Goal: Task Accomplishment & Management: Complete application form

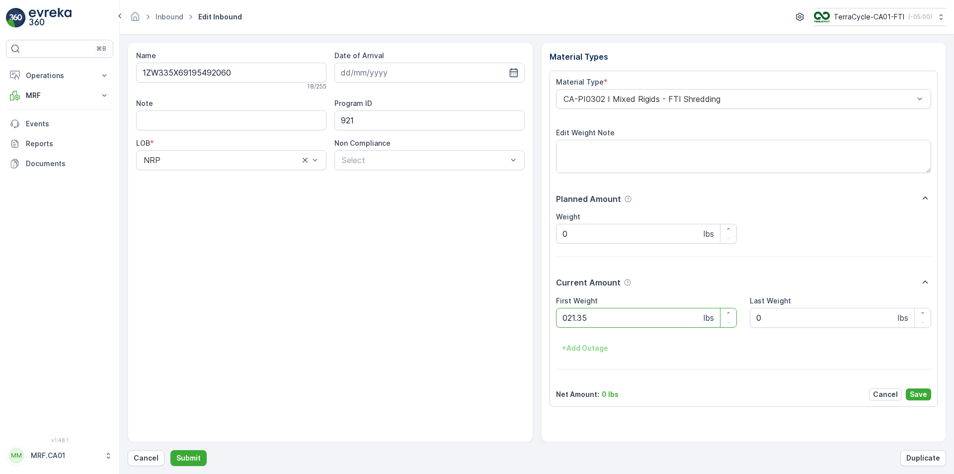
click at [170, 450] on button "Submit" at bounding box center [188, 458] width 36 height 16
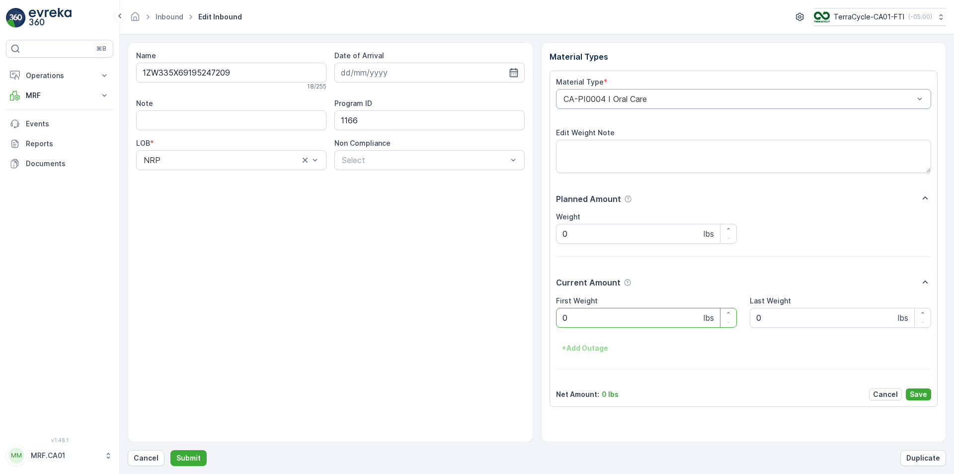
click at [620, 92] on div "CA-PI0004 I Oral Care" at bounding box center [744, 99] width 376 height 20
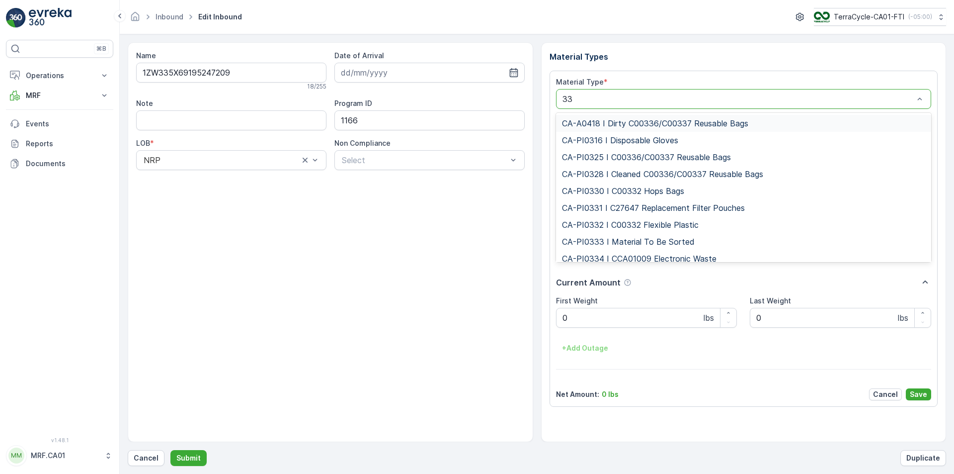
type input "333"
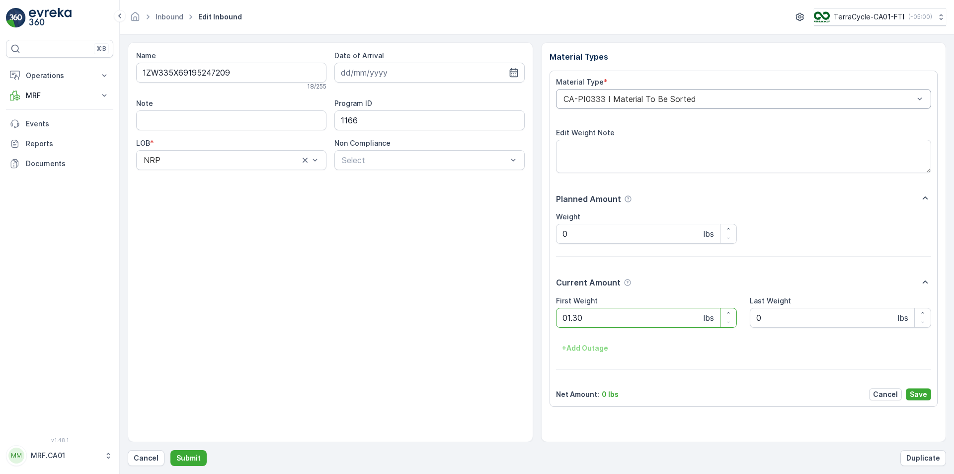
click at [170, 450] on button "Submit" at bounding box center [188, 458] width 36 height 16
click at [620, 92] on div "CA-PI0303 I NRP Consolidation" at bounding box center [744, 99] width 376 height 20
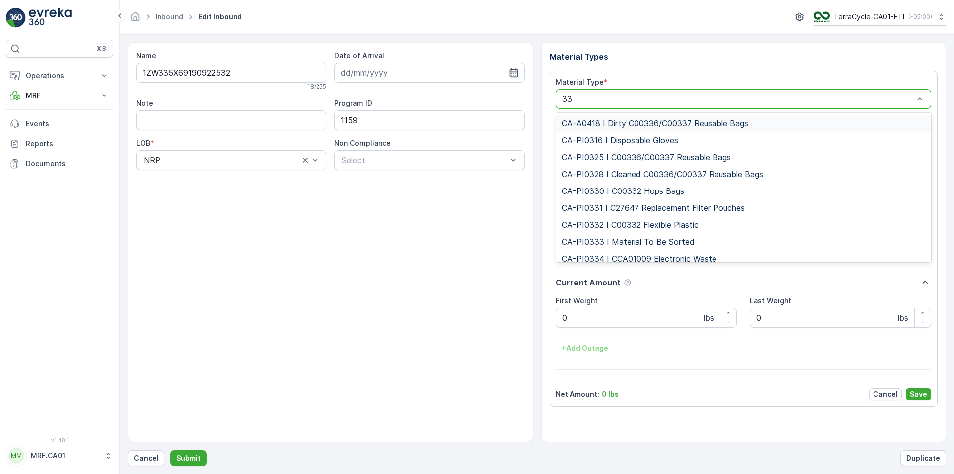
type input "333"
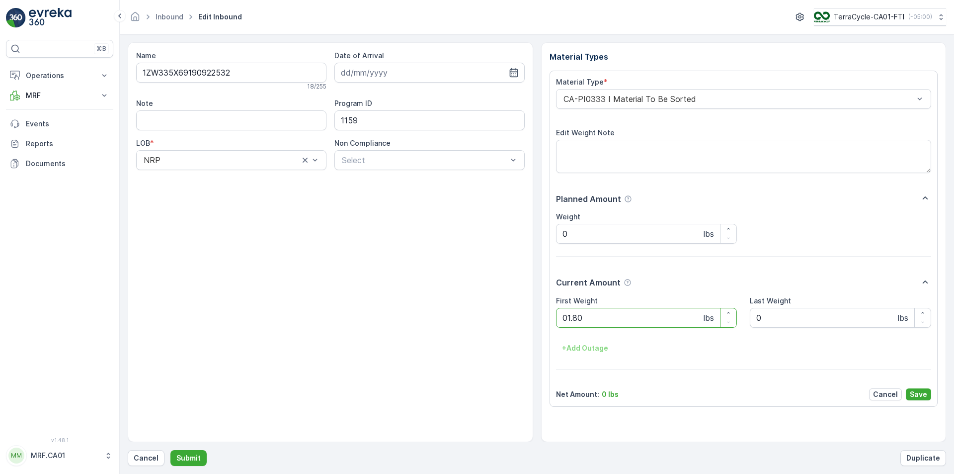
click at [170, 450] on button "Submit" at bounding box center [188, 458] width 36 height 16
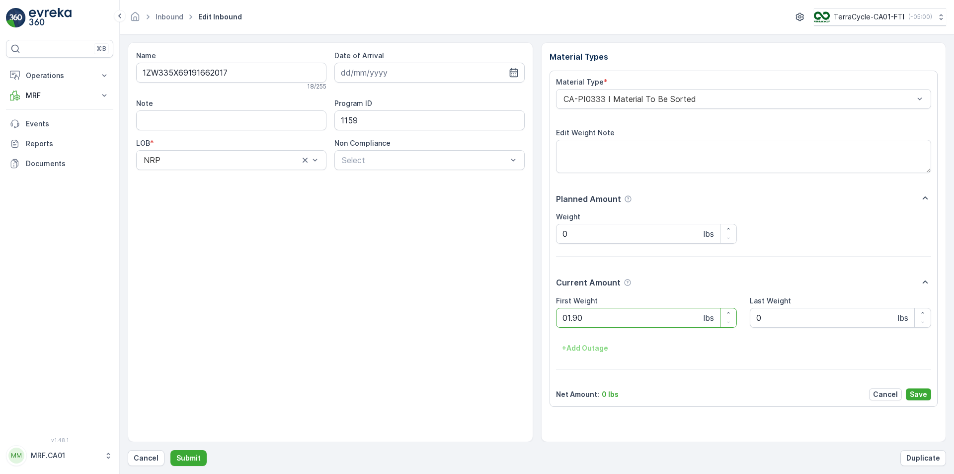
click at [170, 450] on button "Submit" at bounding box center [188, 458] width 36 height 16
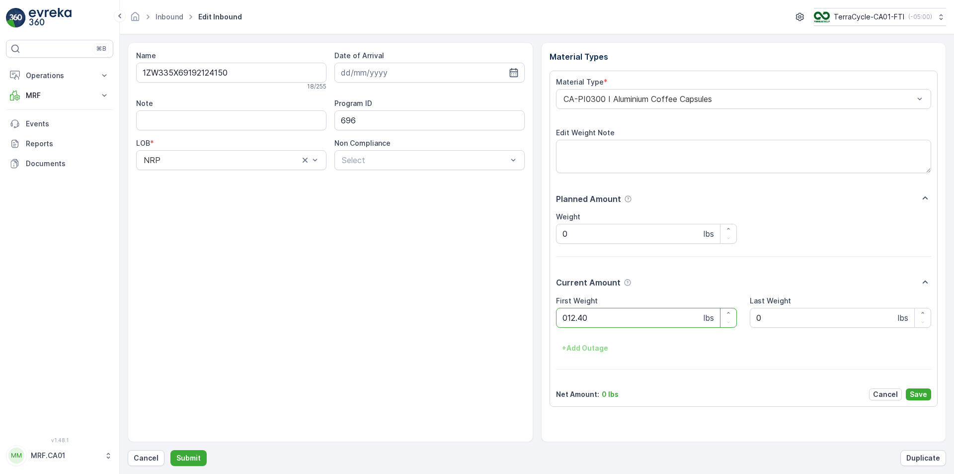
click at [170, 450] on button "Submit" at bounding box center [188, 458] width 36 height 16
click at [149, 456] on p "Cancel" at bounding box center [146, 458] width 25 height 10
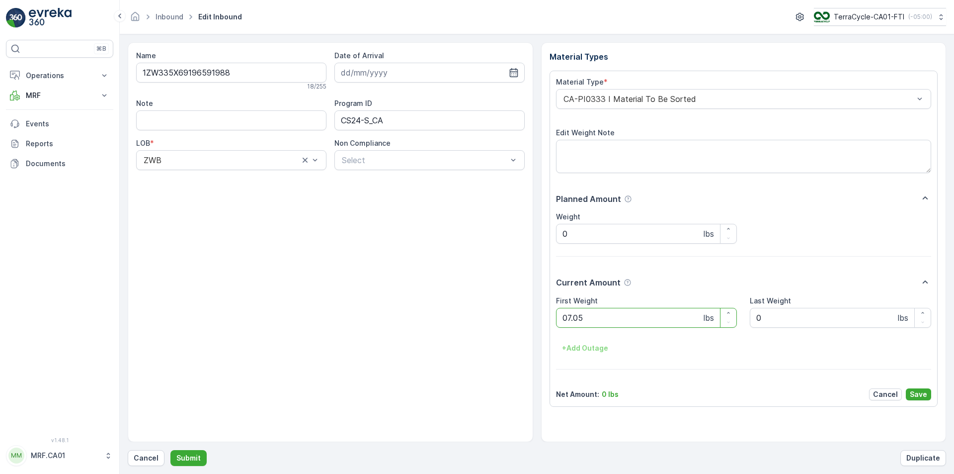
click at [170, 450] on button "Submit" at bounding box center [188, 458] width 36 height 16
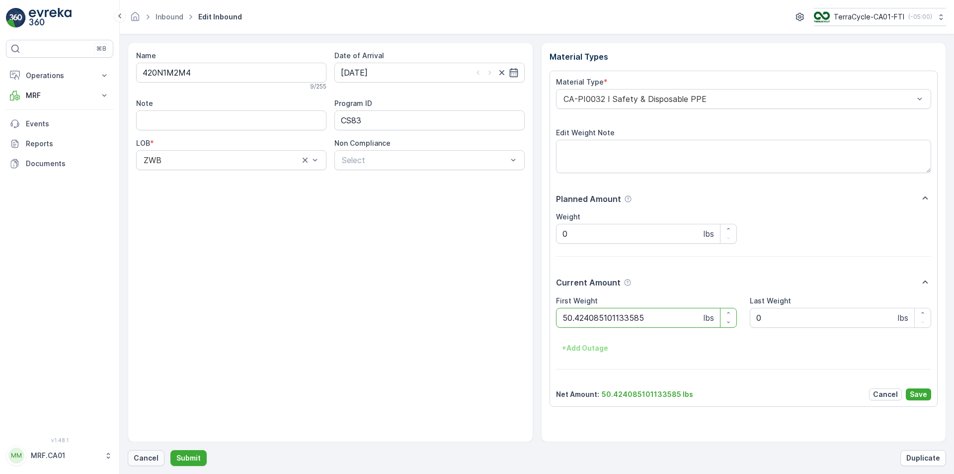
click at [144, 452] on button "Cancel" at bounding box center [146, 458] width 37 height 16
click at [170, 450] on button "Submit" at bounding box center [188, 458] width 36 height 16
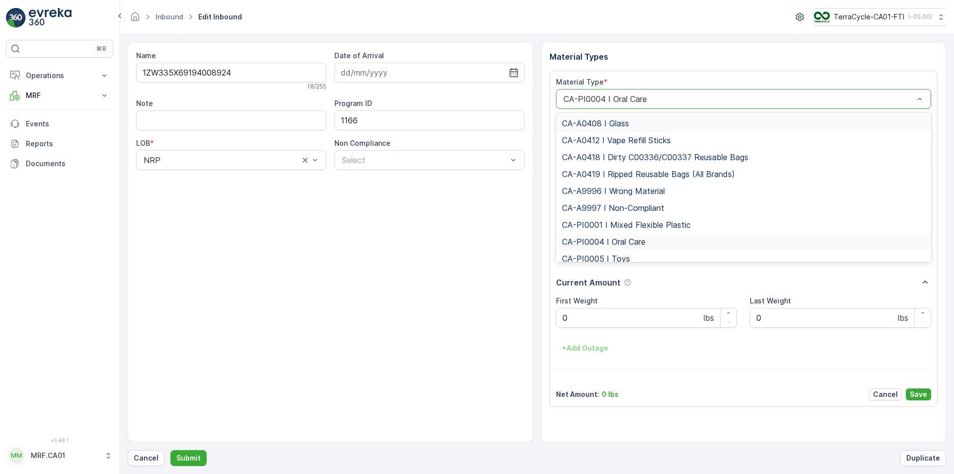
click at [721, 99] on div at bounding box center [738, 98] width 353 height 9
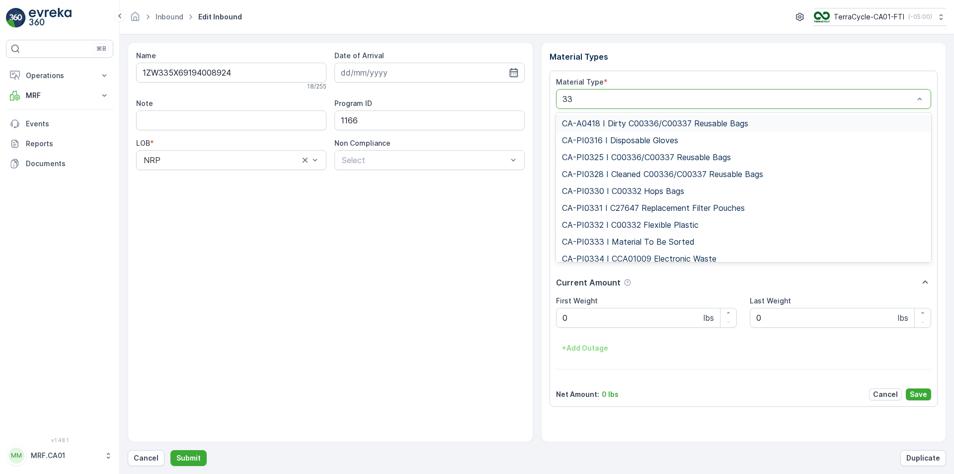
type input "333"
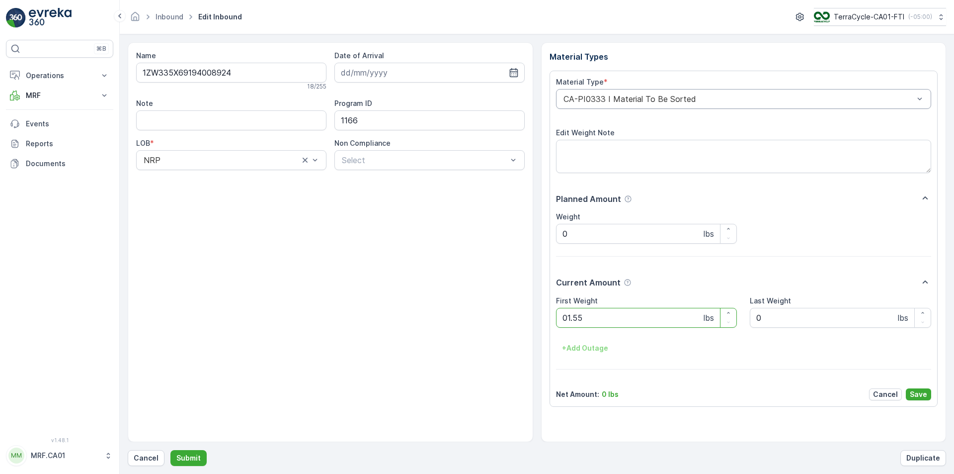
click at [170, 450] on button "Submit" at bounding box center [188, 458] width 36 height 16
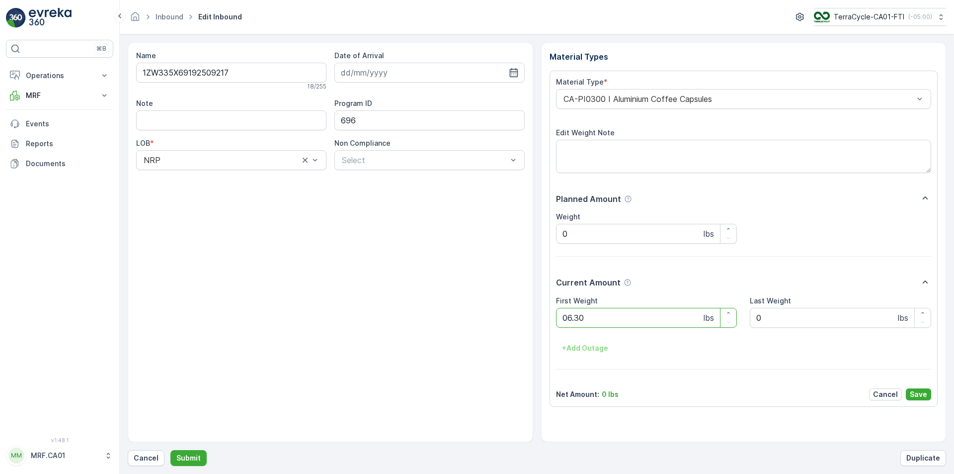
click at [170, 450] on button "Submit" at bounding box center [188, 458] width 36 height 16
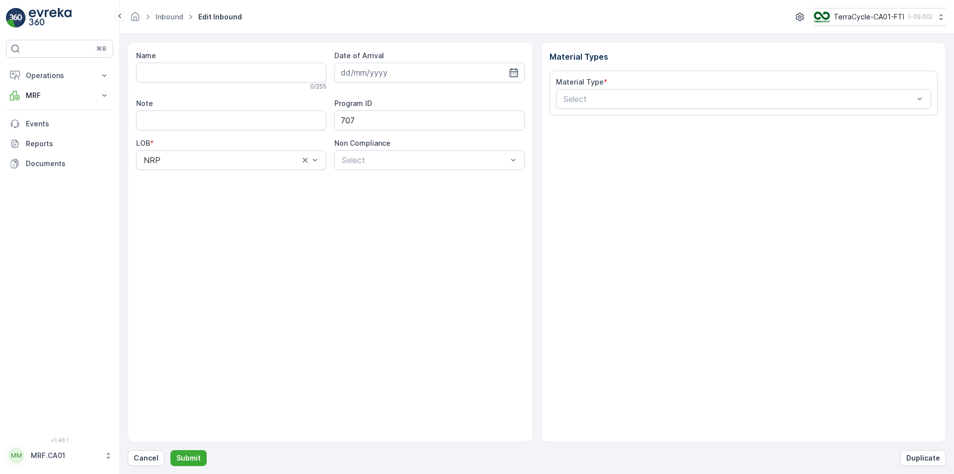
type input "1ZW335X69198480666"
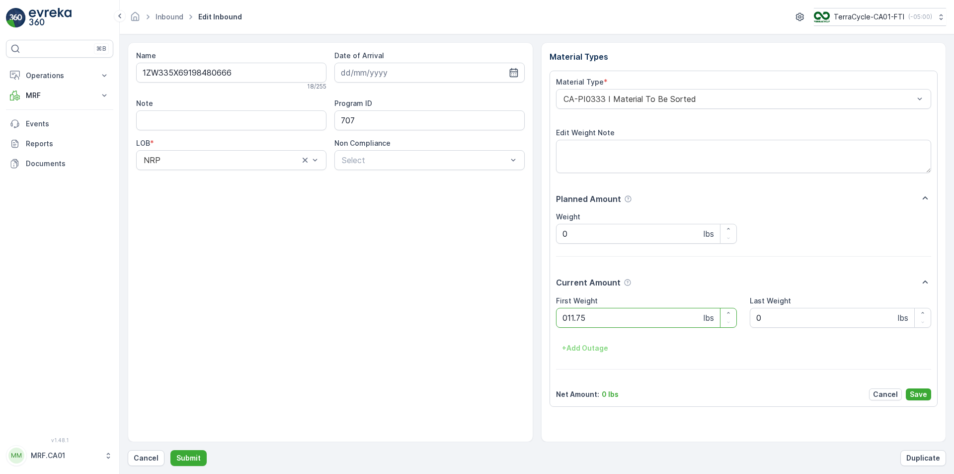
click at [170, 450] on button "Submit" at bounding box center [188, 458] width 36 height 16
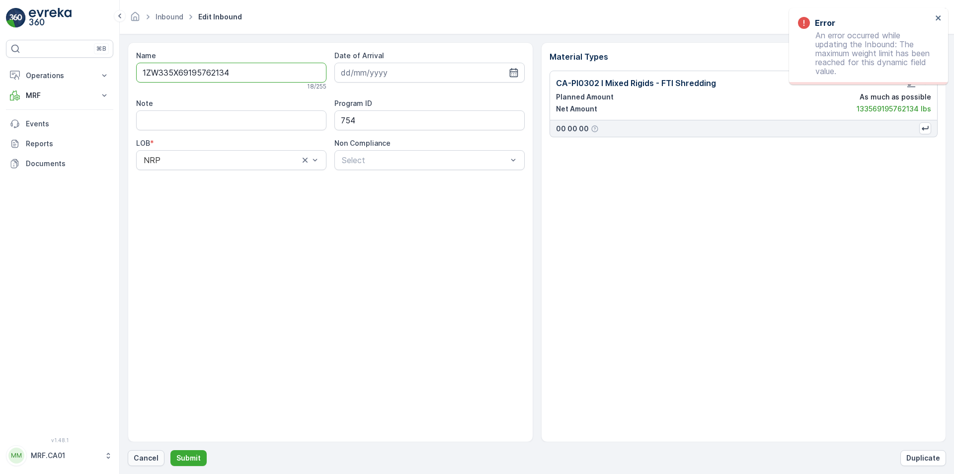
click at [153, 456] on p "Cancel" at bounding box center [146, 458] width 25 height 10
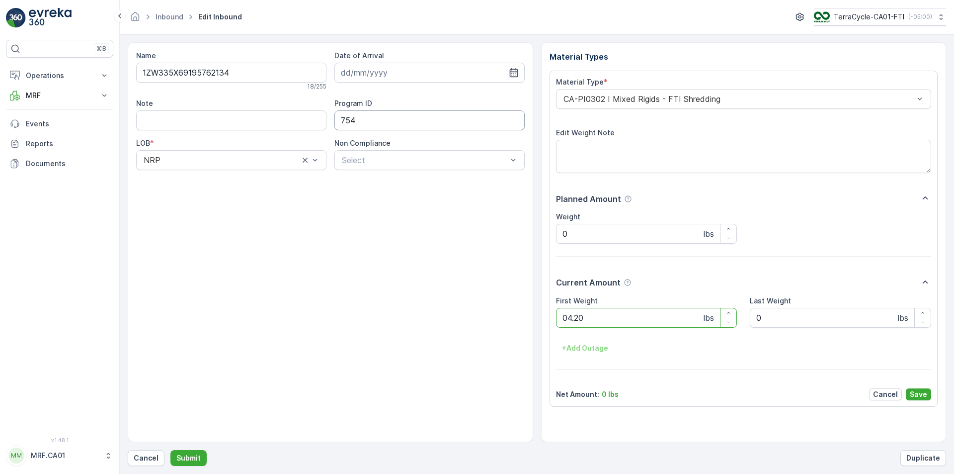
click at [170, 450] on button "Submit" at bounding box center [188, 458] width 36 height 16
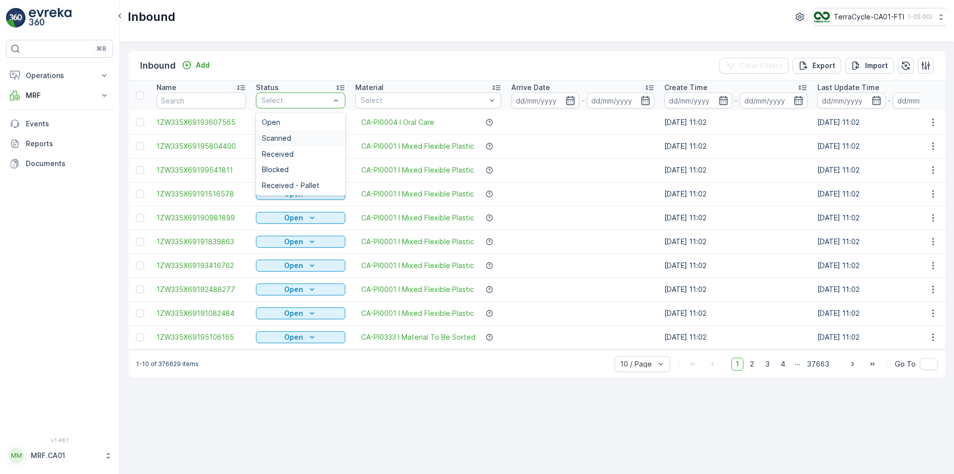
click at [311, 139] on div "Scanned" at bounding box center [301, 138] width 78 height 8
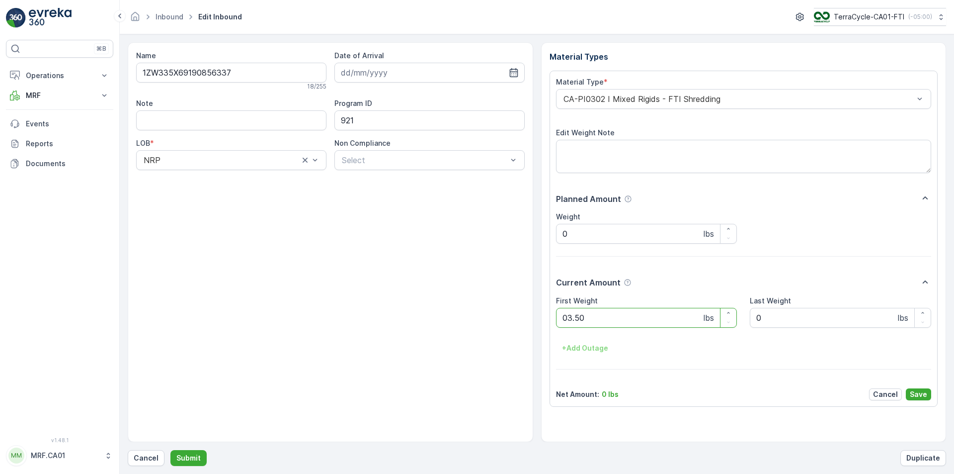
click at [170, 450] on button "Submit" at bounding box center [188, 458] width 36 height 16
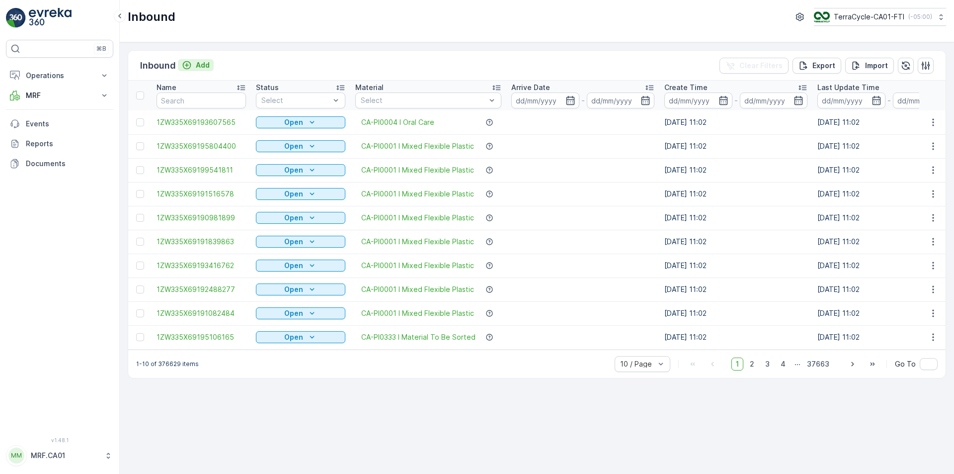
click at [208, 62] on p "Add" at bounding box center [203, 65] width 14 height 10
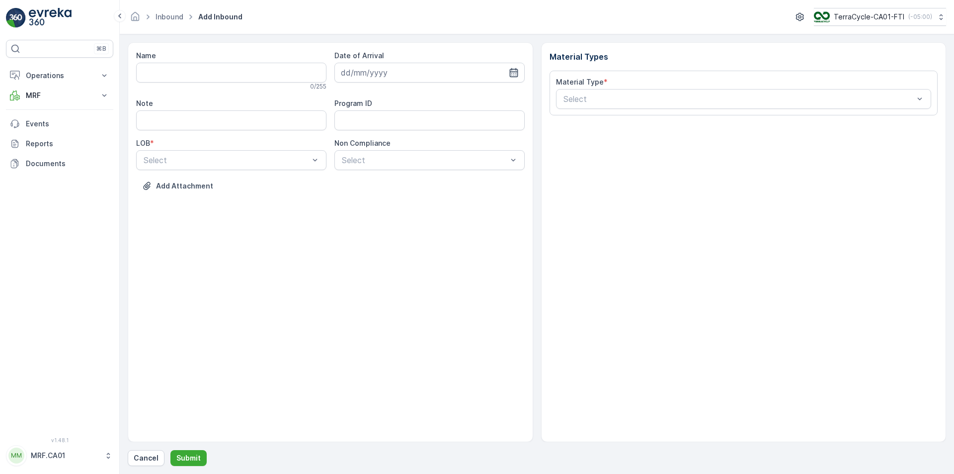
click at [509, 73] on icon "button" at bounding box center [514, 73] width 10 height 10
click at [387, 187] on div "19" at bounding box center [387, 195] width 16 height 16
type input "[DATE]"
click at [301, 159] on div at bounding box center [226, 160] width 167 height 9
click at [273, 179] on div "NRP" at bounding box center [231, 184] width 190 height 17
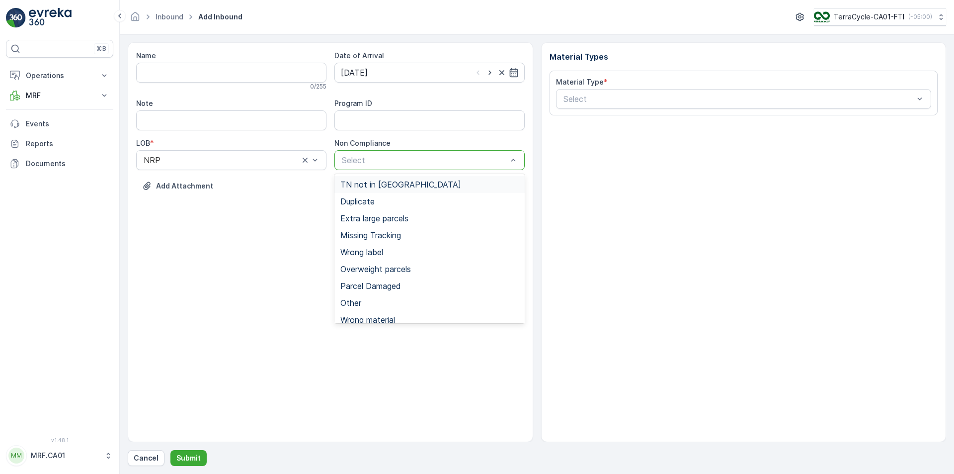
click at [392, 158] on div at bounding box center [424, 160] width 167 height 9
drag, startPoint x: 396, startPoint y: 234, endPoint x: 461, endPoint y: 201, distance: 73.1
click at [396, 235] on span "Missing Tracking" at bounding box center [370, 235] width 61 height 9
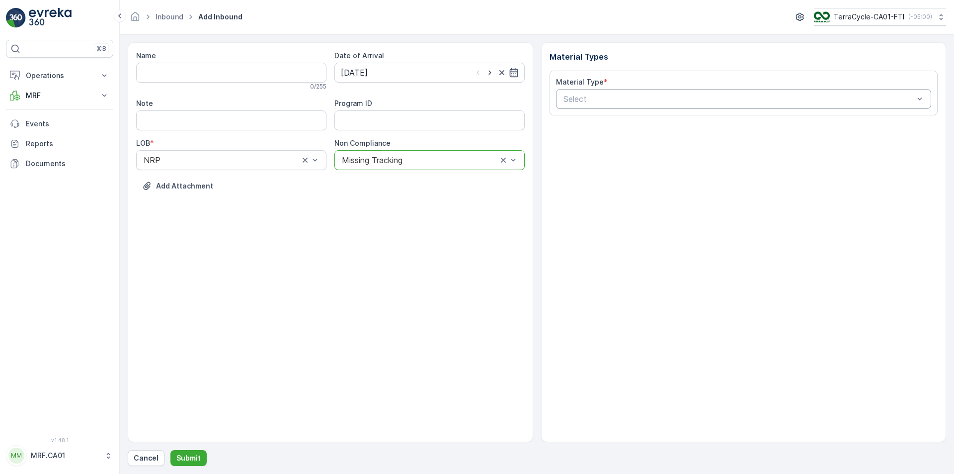
click at [703, 100] on div at bounding box center [738, 98] width 353 height 9
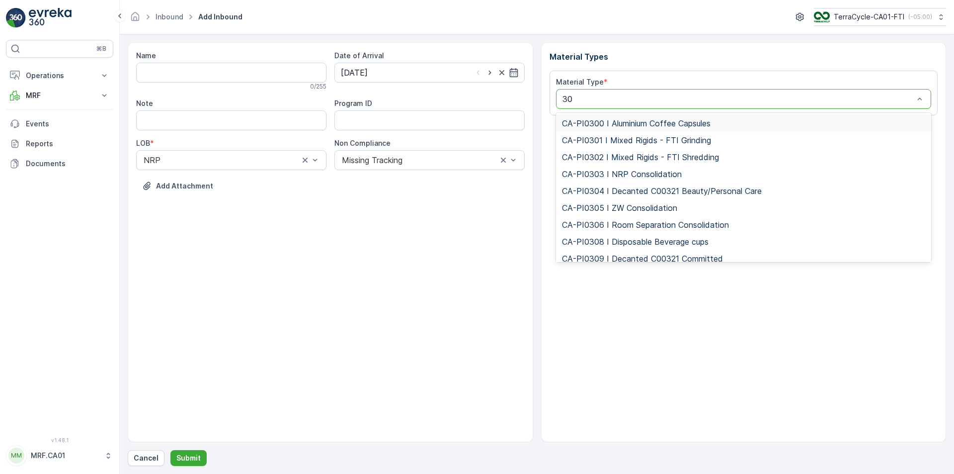
type input "300"
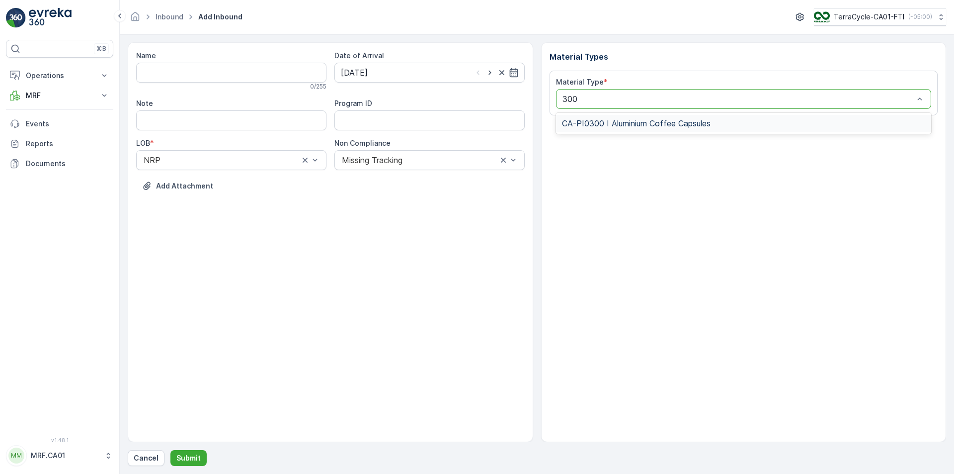
click at [700, 128] on span "CA-PI0300 I Aluminium Coffee Capsules" at bounding box center [636, 123] width 149 height 9
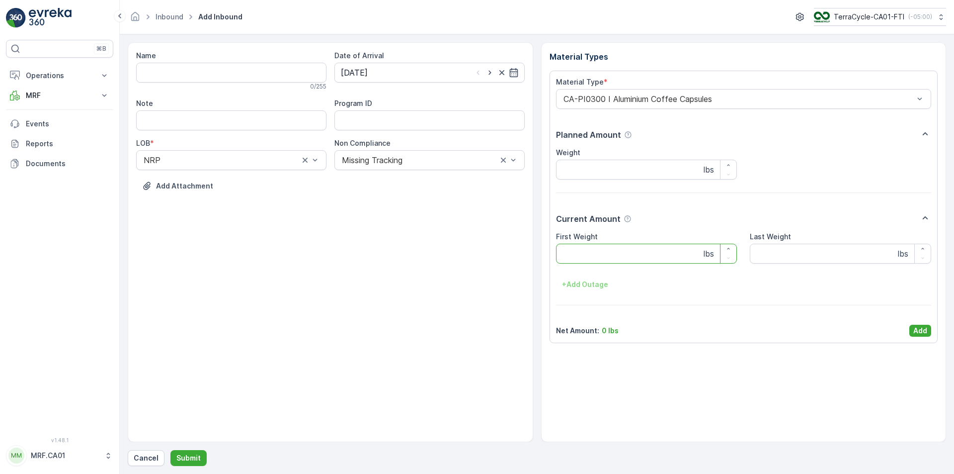
click at [634, 253] on Weight "First Weight" at bounding box center [646, 253] width 181 height 20
type Weight "33"
click at [930, 327] on button "Add" at bounding box center [920, 330] width 22 height 12
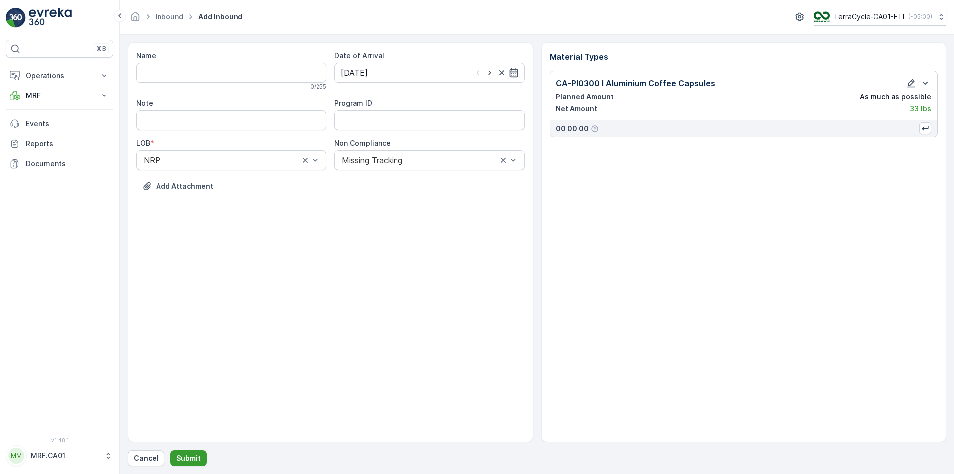
click at [194, 458] on p "Submit" at bounding box center [188, 458] width 24 height 10
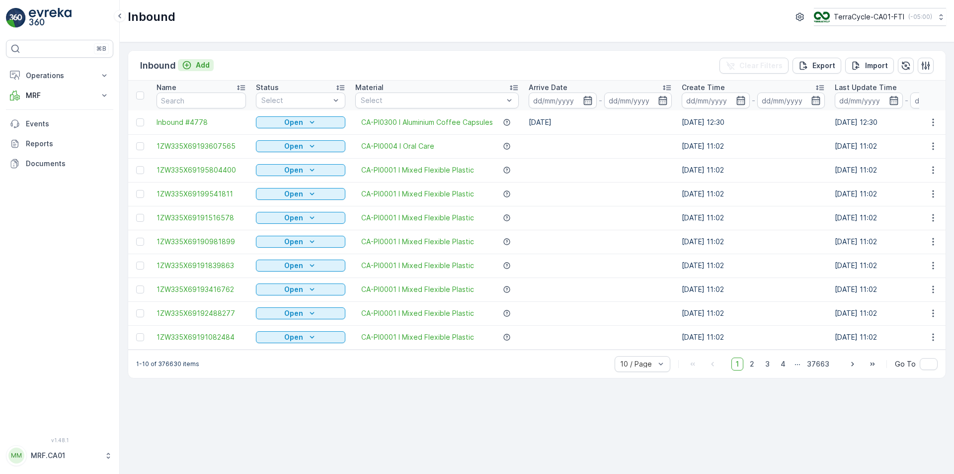
click at [199, 63] on p "Add" at bounding box center [203, 65] width 14 height 10
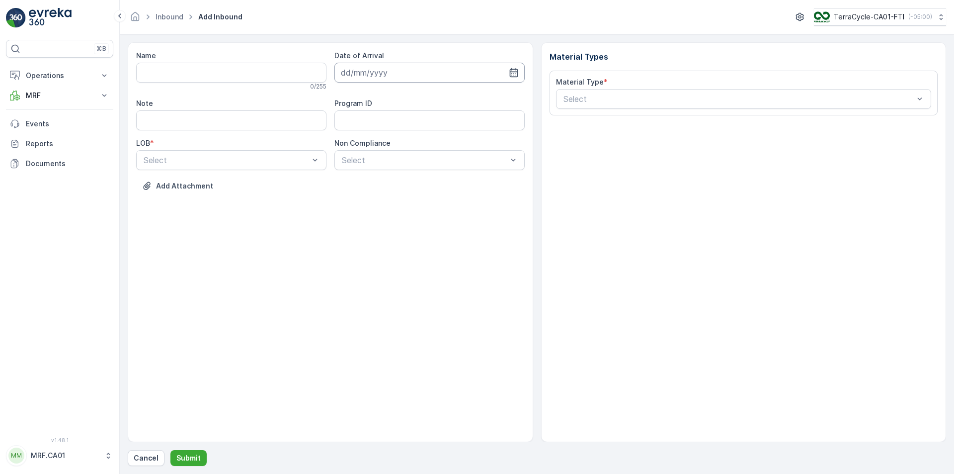
click at [506, 71] on input at bounding box center [429, 73] width 190 height 20
click at [383, 194] on div "19" at bounding box center [387, 195] width 16 height 16
type input "[DATE]"
click at [285, 163] on div at bounding box center [226, 160] width 167 height 9
click at [275, 182] on div "NRP" at bounding box center [231, 184] width 178 height 9
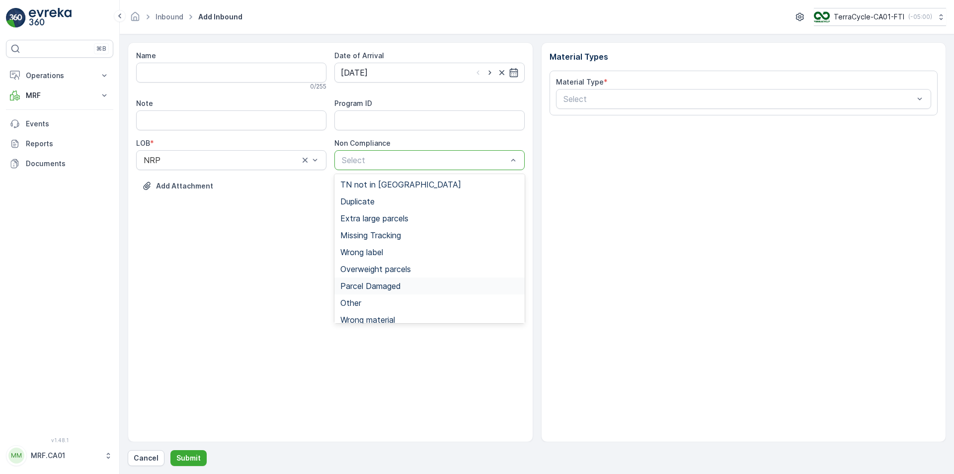
click at [383, 280] on div "Parcel Damaged" at bounding box center [429, 285] width 190 height 17
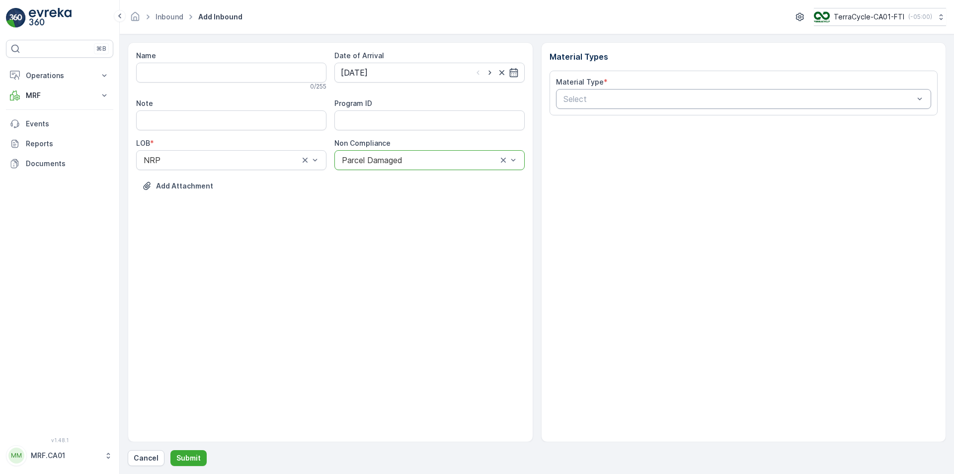
click at [619, 99] on div at bounding box center [738, 98] width 353 height 9
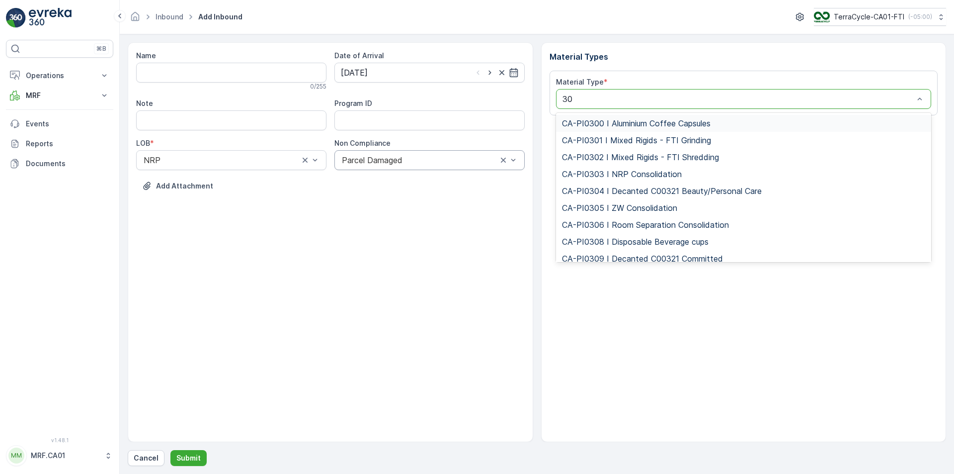
type input "300"
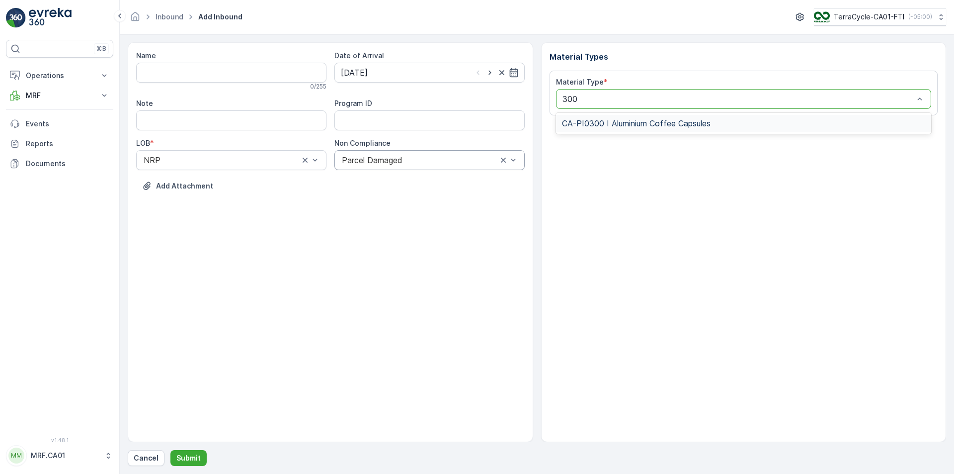
click at [626, 119] on span "CA-PI0300 I Aluminium Coffee Capsules" at bounding box center [636, 123] width 149 height 9
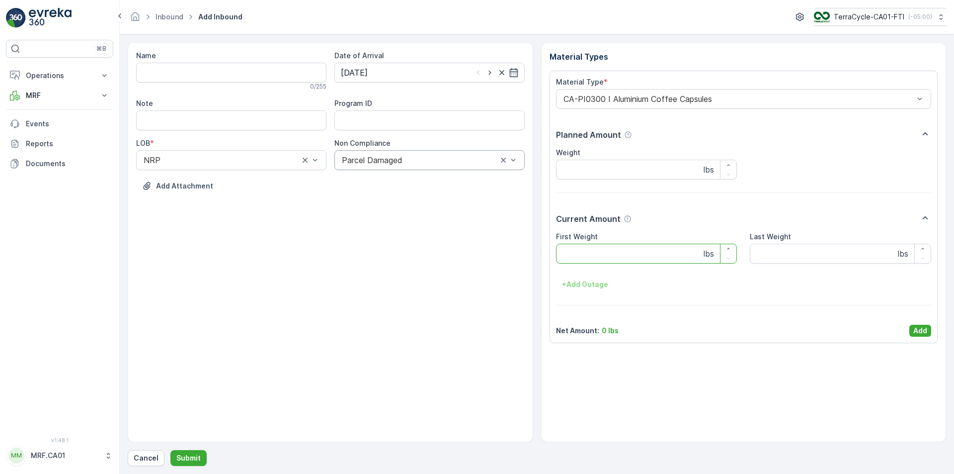
drag, startPoint x: 601, startPoint y: 255, endPoint x: 601, endPoint y: 248, distance: 6.5
click at [599, 254] on Weight "First Weight" at bounding box center [646, 253] width 181 height 20
type Weight "39"
click at [919, 330] on p "Add" at bounding box center [920, 330] width 14 height 10
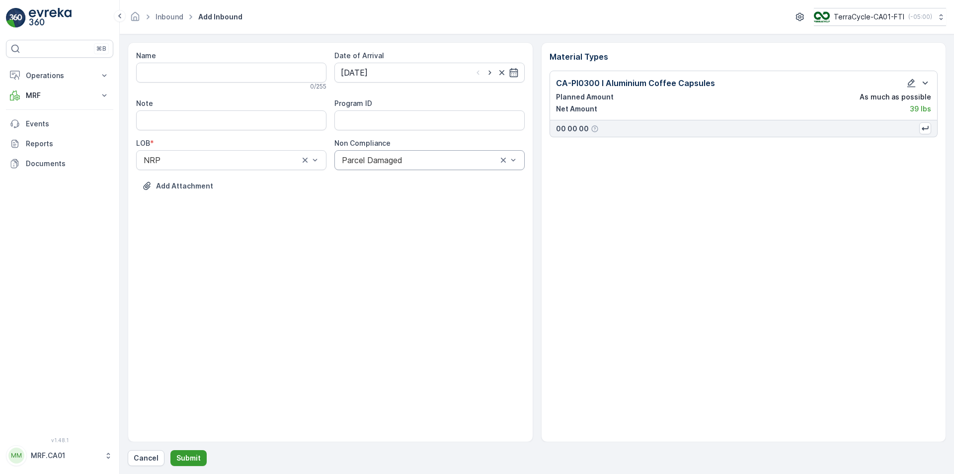
click at [195, 451] on button "Submit" at bounding box center [188, 458] width 36 height 16
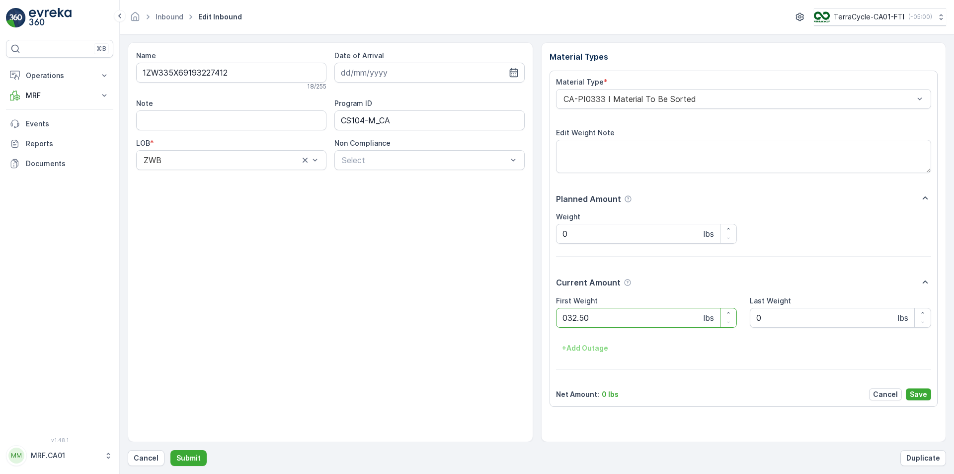
click at [170, 450] on button "Submit" at bounding box center [188, 458] width 36 height 16
type Weight "040"
click at [170, 450] on button "Submit" at bounding box center [188, 458] width 36 height 16
type Weight "040"
click at [170, 450] on button "Submit" at bounding box center [188, 458] width 36 height 16
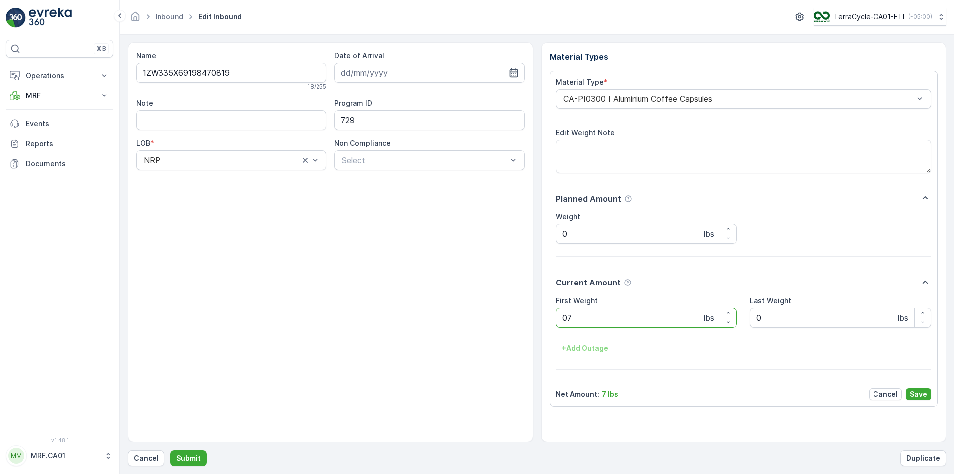
type Weight "075"
click at [170, 450] on button "Submit" at bounding box center [188, 458] width 36 height 16
type Weight "035"
click at [170, 450] on button "Submit" at bounding box center [188, 458] width 36 height 16
type Weight "038"
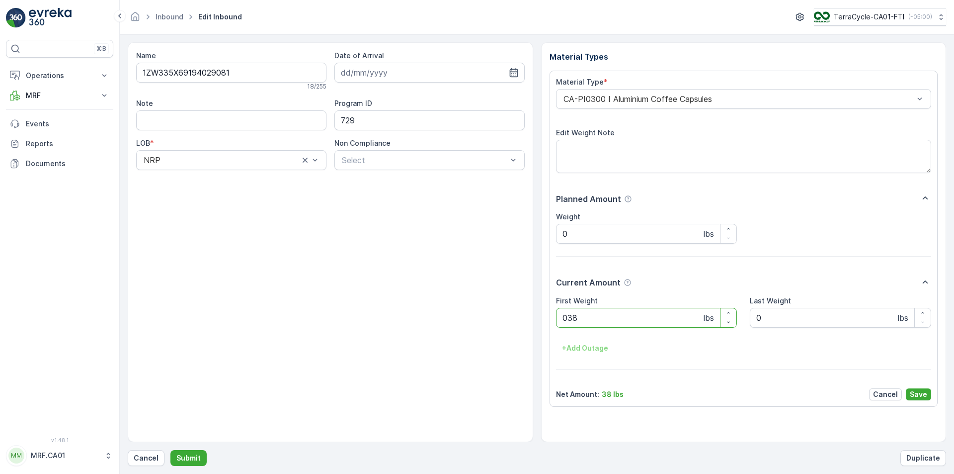
click at [170, 450] on button "Submit" at bounding box center [188, 458] width 36 height 16
type Weight "035"
click at [170, 450] on button "Submit" at bounding box center [188, 458] width 36 height 16
type Weight "036"
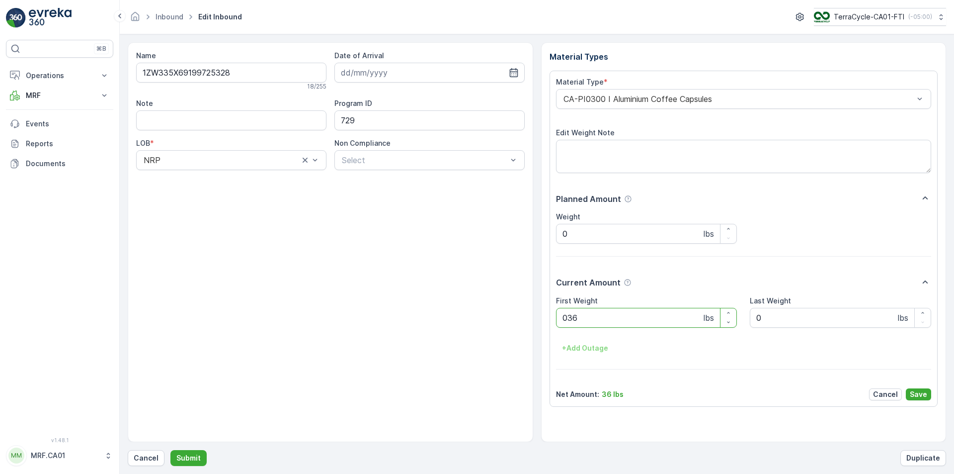
click at [170, 450] on button "Submit" at bounding box center [188, 458] width 36 height 16
type Weight "035"
click at [170, 450] on button "Submit" at bounding box center [188, 458] width 36 height 16
type Weight "034"
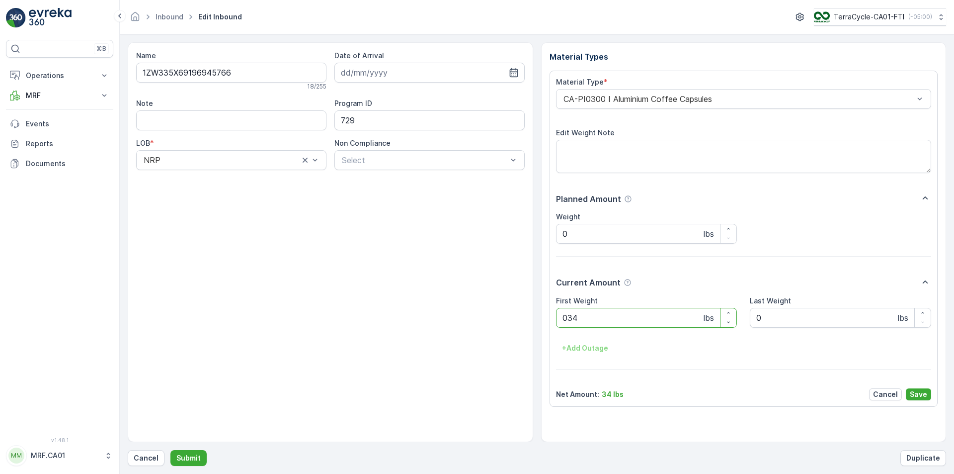
click at [170, 450] on button "Submit" at bounding box center [188, 458] width 36 height 16
type Weight "040"
click at [170, 450] on button "Submit" at bounding box center [188, 458] width 36 height 16
type Weight "033"
click at [170, 450] on button "Submit" at bounding box center [188, 458] width 36 height 16
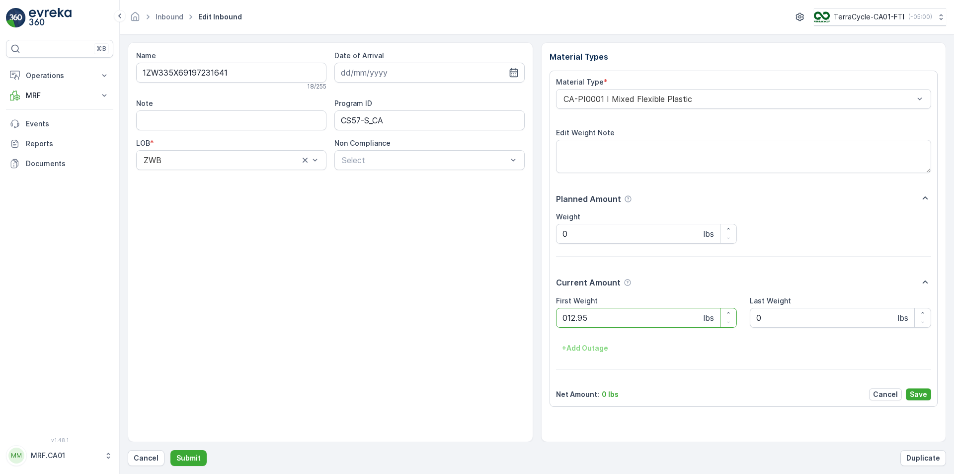
click at [170, 450] on button "Submit" at bounding box center [188, 458] width 36 height 16
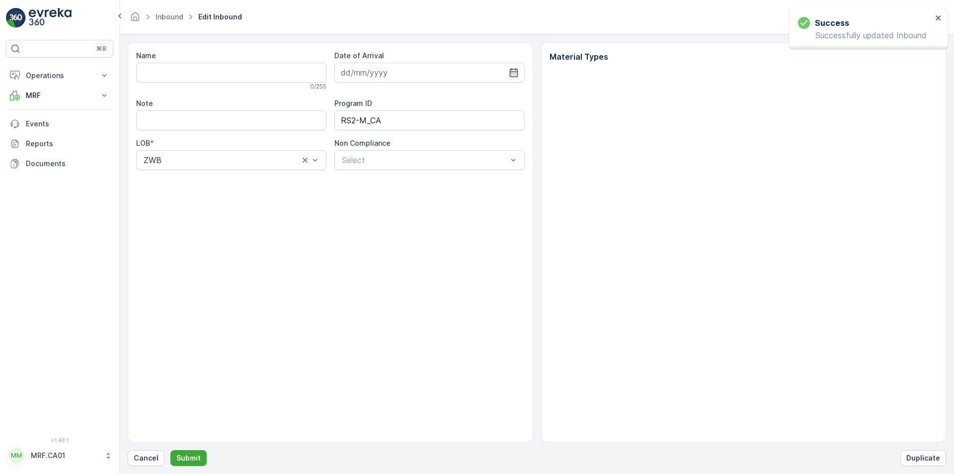
type input "1ZW335X69192359406"
type input "[DATE]"
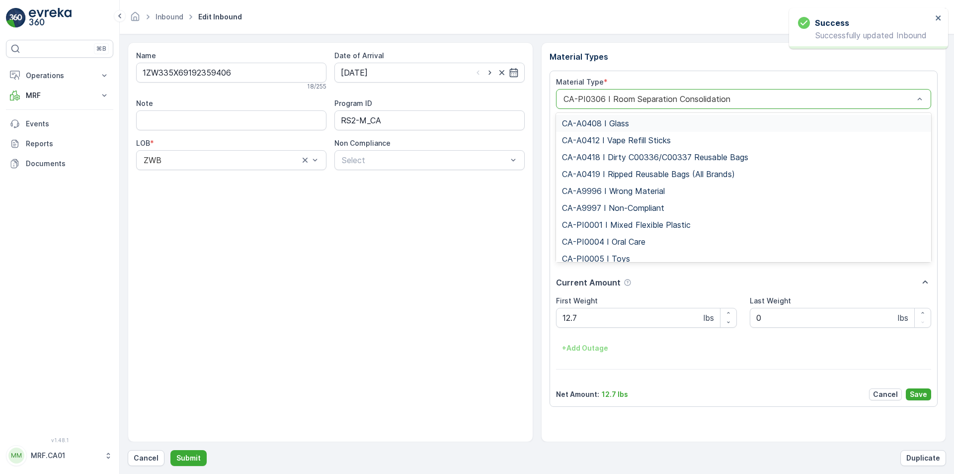
click at [645, 102] on div at bounding box center [738, 98] width 353 height 9
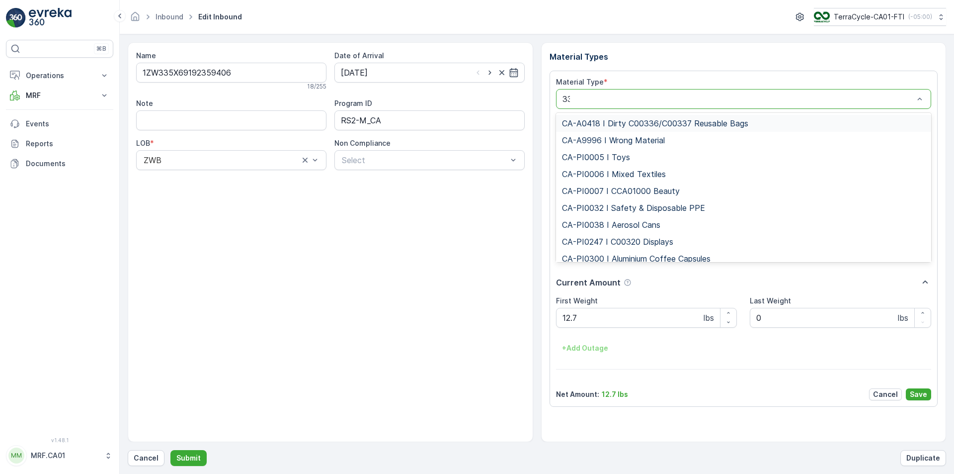
type input "333"
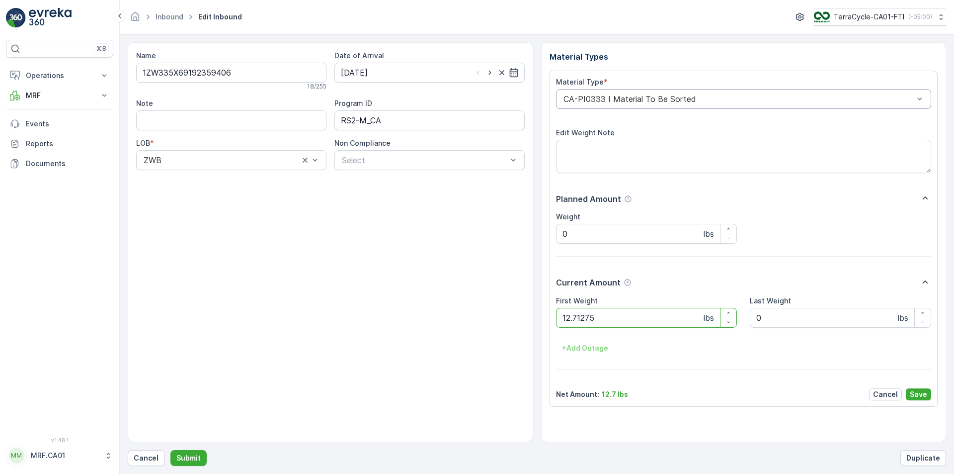
click at [170, 450] on button "Submit" at bounding box center [188, 458] width 36 height 16
